Goal: Find specific page/section: Find specific page/section

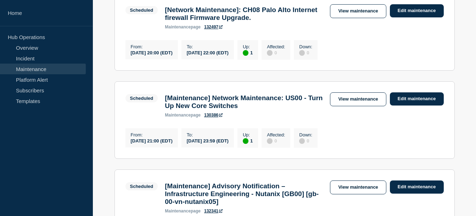
scroll to position [797, 0]
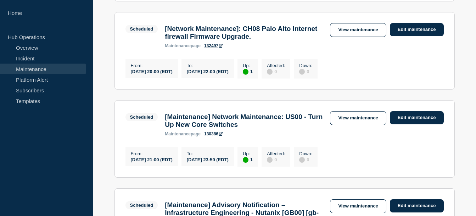
click at [34, 67] on link "Maintenance" at bounding box center [43, 68] width 86 height 11
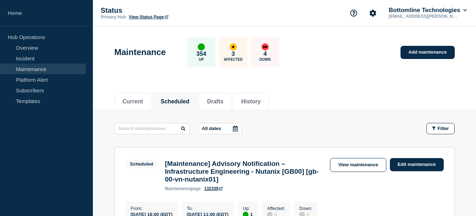
click at [20, 68] on link "Maintenance" at bounding box center [43, 68] width 86 height 11
click at [25, 61] on link "Incident" at bounding box center [43, 58] width 86 height 11
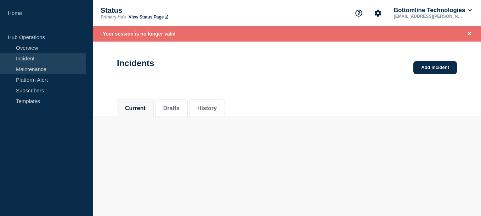
click at [23, 69] on link "Maintenance" at bounding box center [43, 68] width 86 height 11
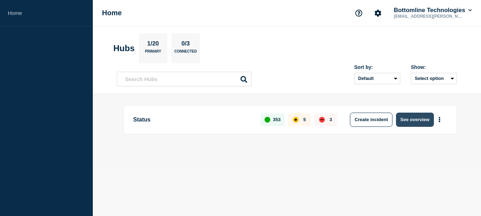
click at [401, 116] on button "See overview" at bounding box center [415, 119] width 38 height 14
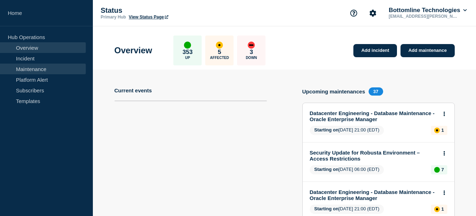
click at [28, 65] on link "Maintenance" at bounding box center [43, 68] width 86 height 11
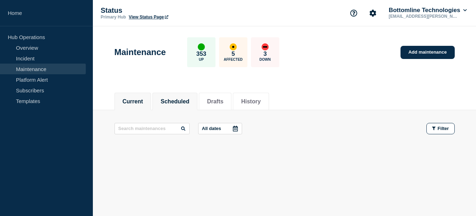
click at [180, 101] on button "Scheduled" at bounding box center [175, 101] width 29 height 6
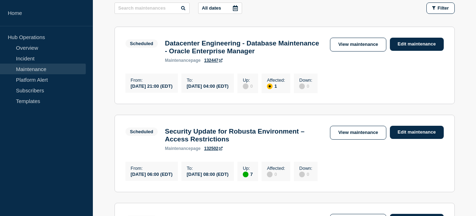
scroll to position [124, 0]
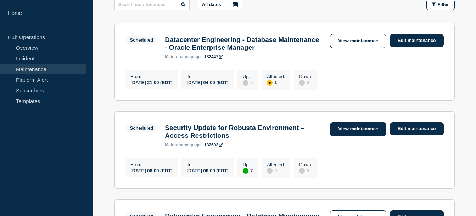
click at [349, 132] on link "View maintenance" at bounding box center [358, 129] width 56 height 14
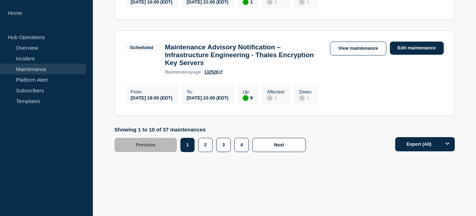
scroll to position [986, 0]
